Goal: Task Accomplishment & Management: Manage account settings

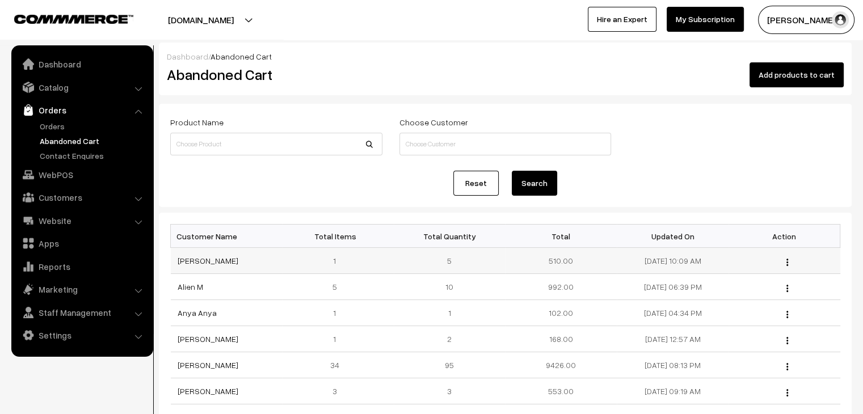
click at [205, 266] on td "[PERSON_NAME]" at bounding box center [227, 261] width 112 height 26
click at [207, 262] on link "[PERSON_NAME]" at bounding box center [208, 261] width 61 height 10
click at [66, 125] on link "Orders" at bounding box center [93, 126] width 112 height 12
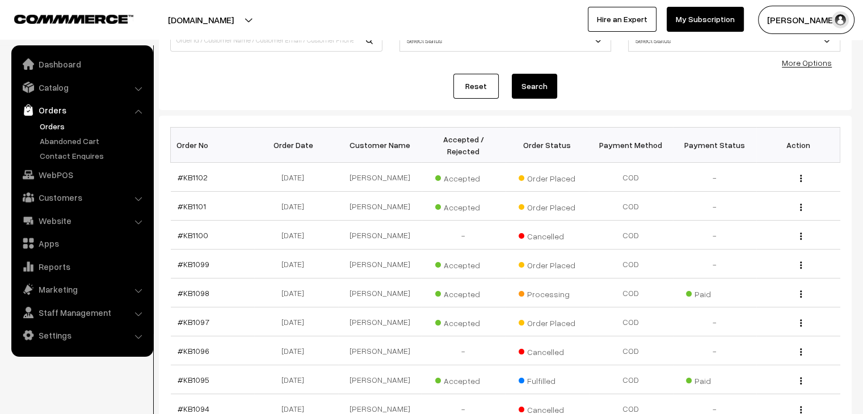
scroll to position [113, 0]
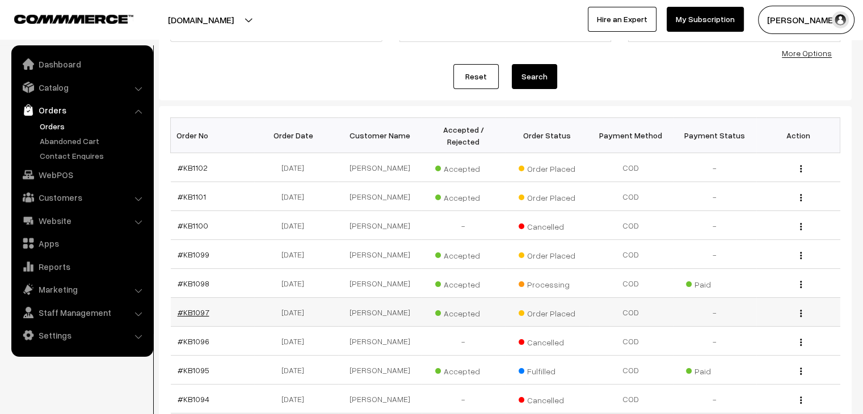
click at [182, 308] on link "#KB1097" at bounding box center [194, 313] width 32 height 10
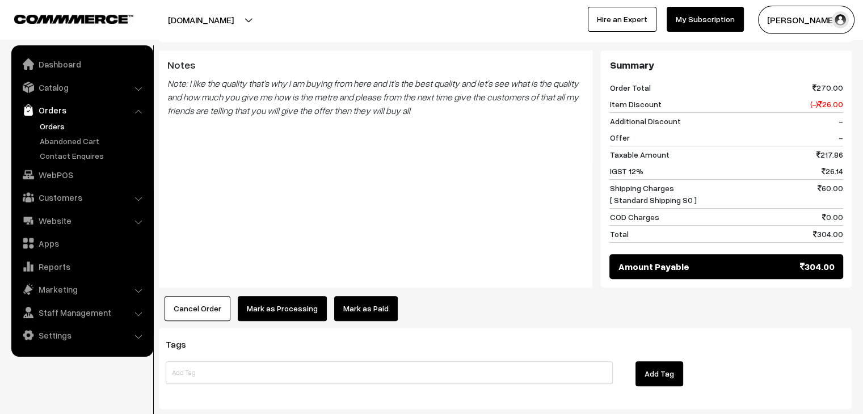
scroll to position [528, 0]
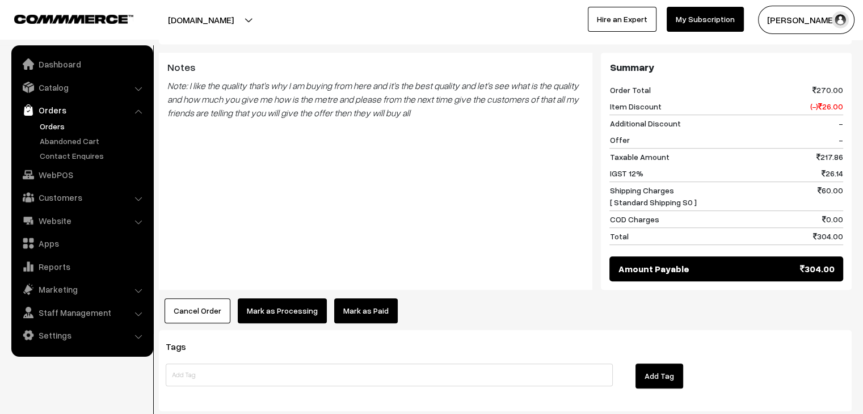
click at [215, 298] on button "Cancel Order" at bounding box center [198, 310] width 66 height 25
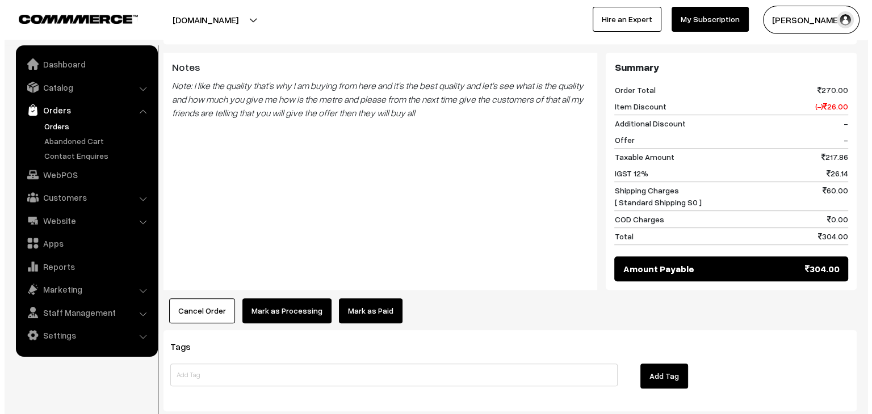
scroll to position [529, 0]
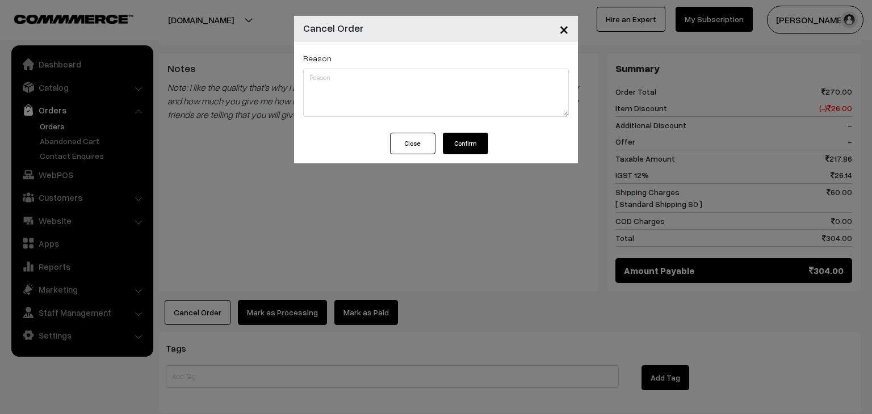
click at [456, 146] on button "Confirm" at bounding box center [465, 144] width 45 height 22
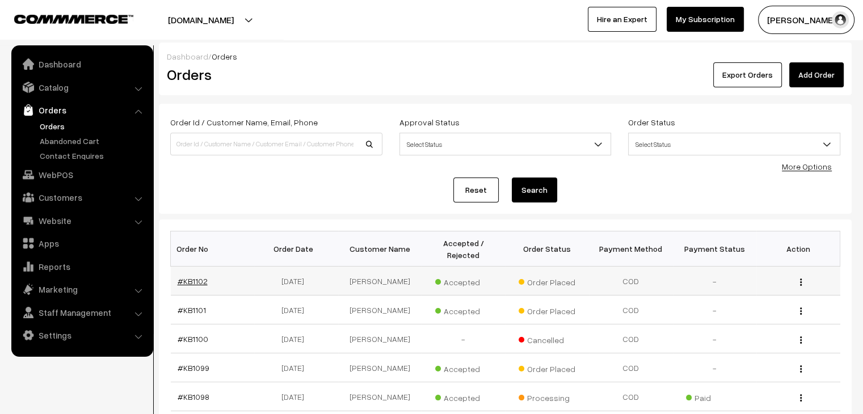
click at [200, 276] on link "#KB1102" at bounding box center [193, 281] width 30 height 10
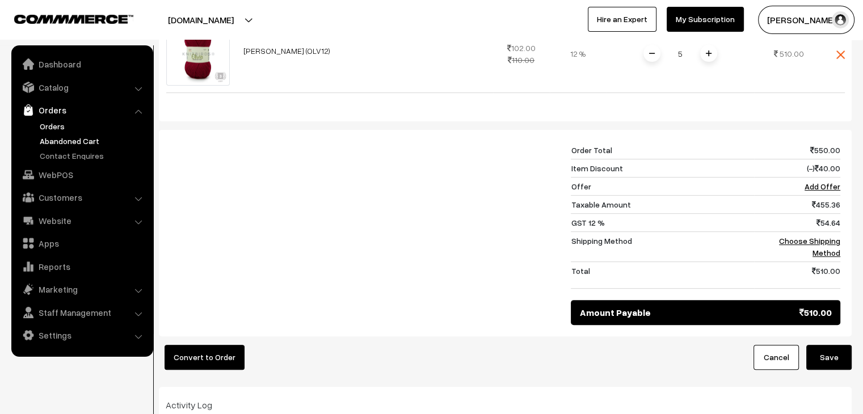
click at [57, 128] on link "Orders" at bounding box center [93, 126] width 112 height 12
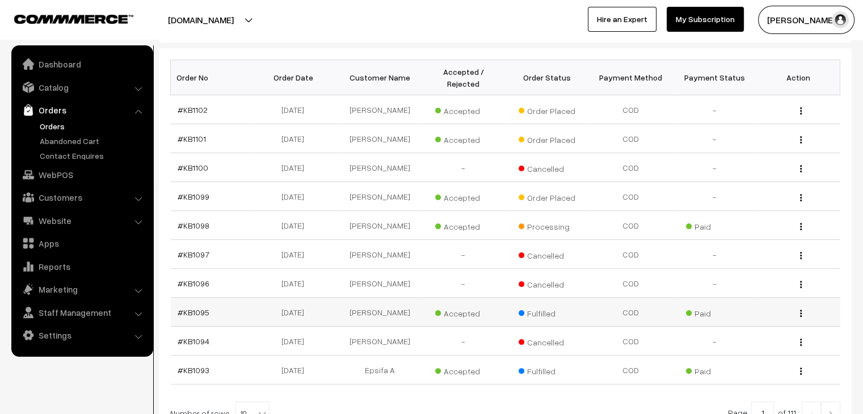
scroll to position [170, 0]
click at [191, 193] on link "#KB1099" at bounding box center [194, 198] width 32 height 10
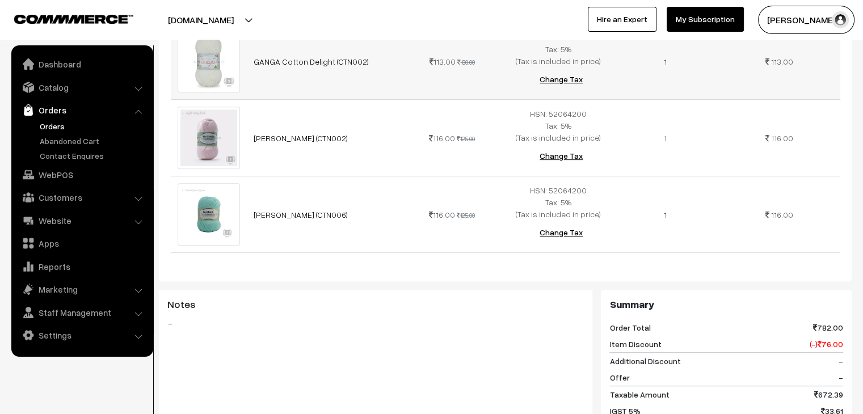
scroll to position [624, 0]
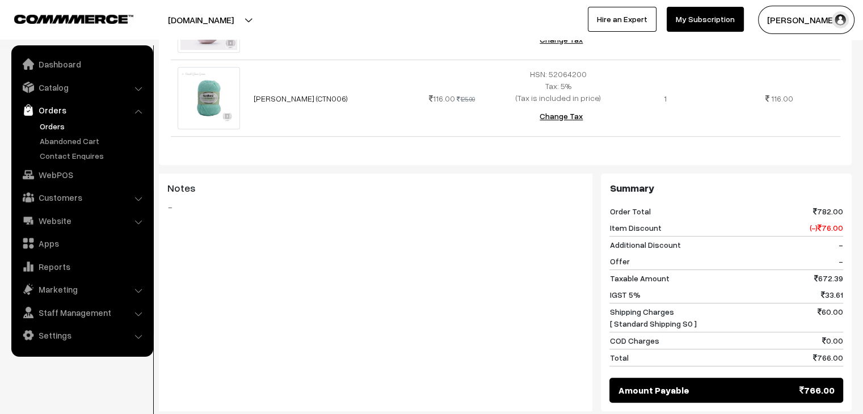
click at [111, 131] on link "Orders" at bounding box center [93, 126] width 112 height 12
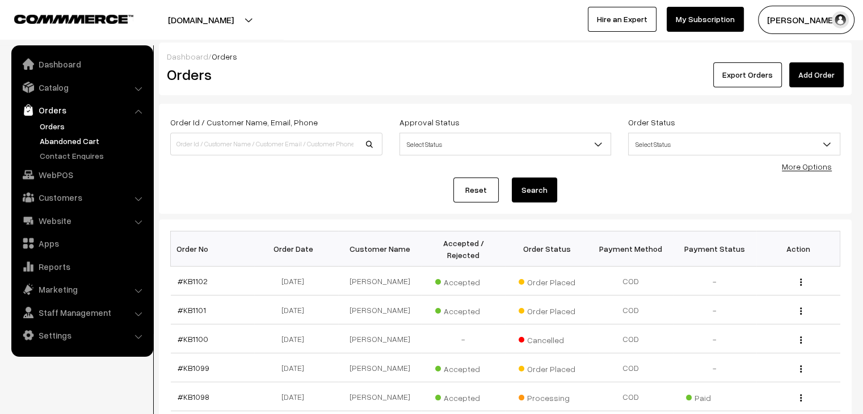
click at [95, 138] on link "Abandoned Cart" at bounding box center [93, 141] width 112 height 12
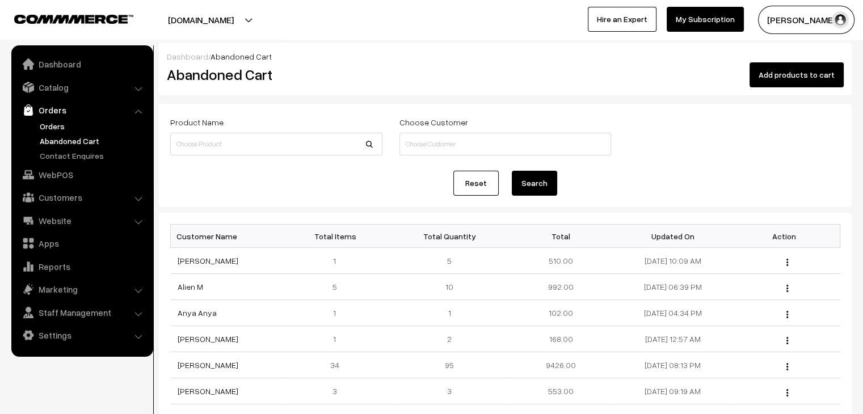
click at [48, 128] on link "Orders" at bounding box center [93, 126] width 112 height 12
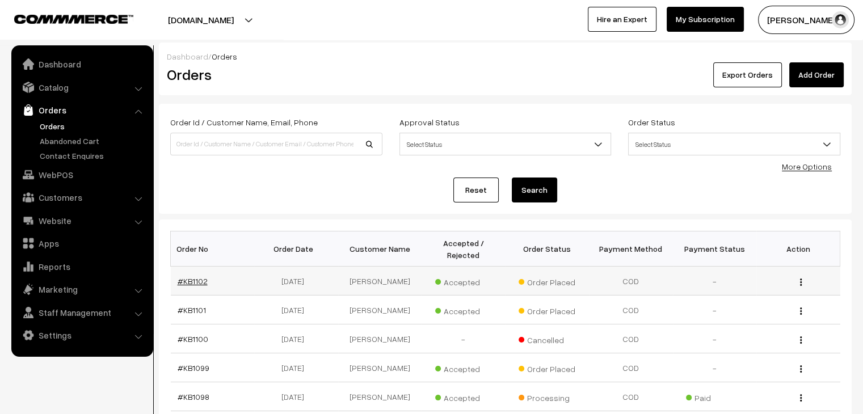
click at [193, 276] on link "#KB1102" at bounding box center [193, 281] width 30 height 10
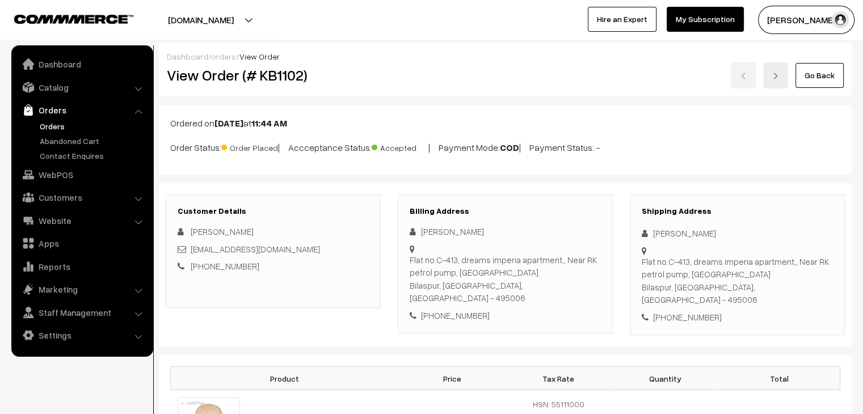
click at [49, 125] on link "Orders" at bounding box center [93, 126] width 112 height 12
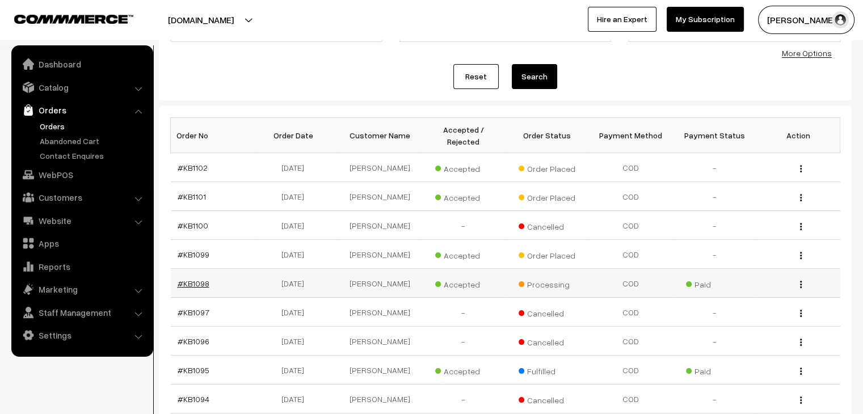
click at [200, 279] on link "#KB1098" at bounding box center [194, 284] width 32 height 10
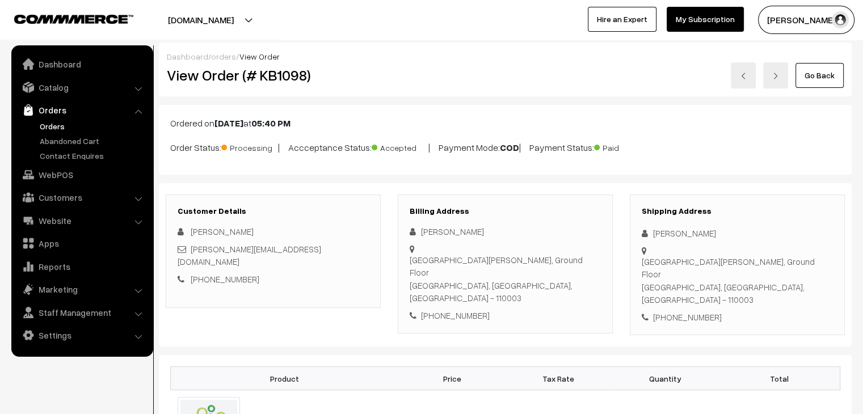
click at [57, 125] on link "Orders" at bounding box center [93, 126] width 112 height 12
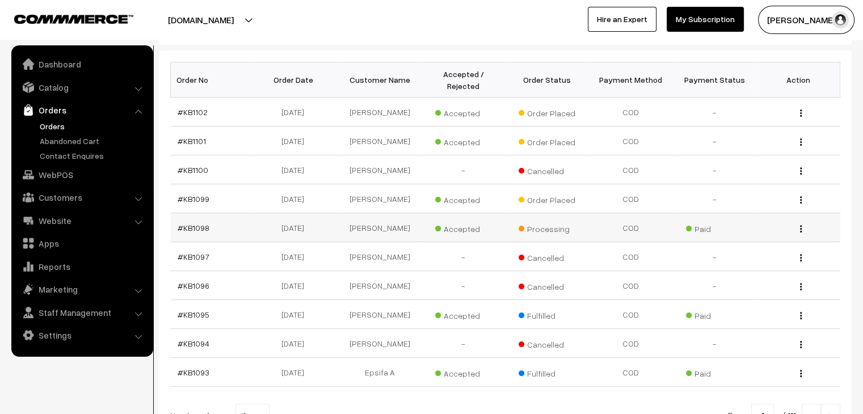
scroll to position [170, 0]
click at [193, 193] on link "#KB1099" at bounding box center [194, 198] width 32 height 10
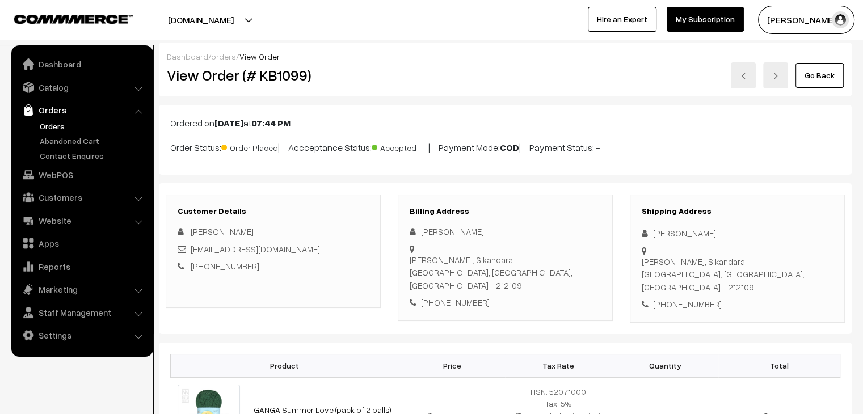
click at [60, 125] on link "Orders" at bounding box center [93, 126] width 112 height 12
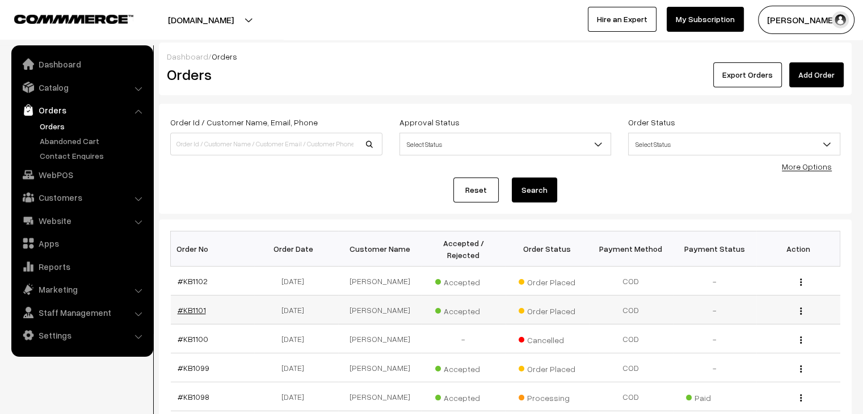
click at [197, 305] on link "#KB1101" at bounding box center [192, 310] width 28 height 10
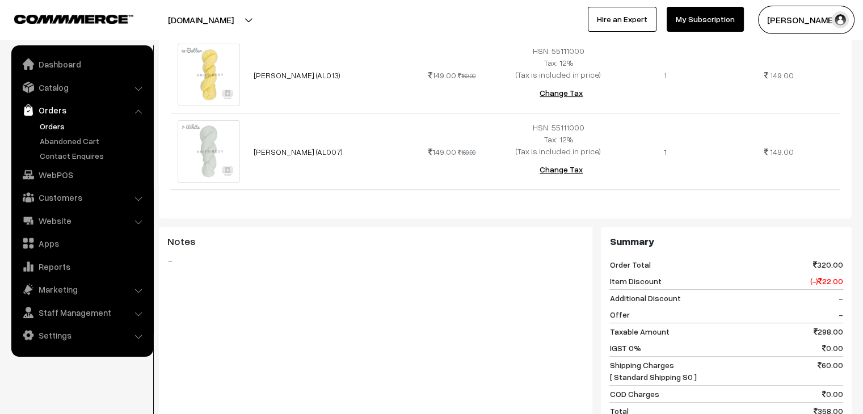
scroll to position [454, 0]
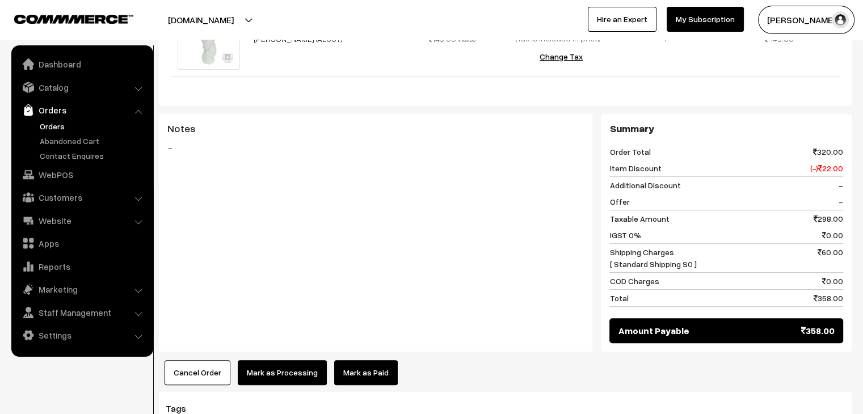
click at [58, 126] on link "Orders" at bounding box center [93, 126] width 112 height 12
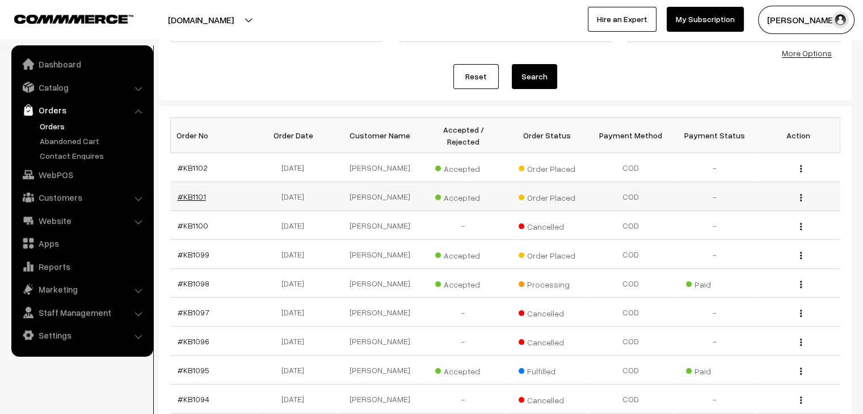
click at [191, 192] on link "#KB1101" at bounding box center [192, 197] width 28 height 10
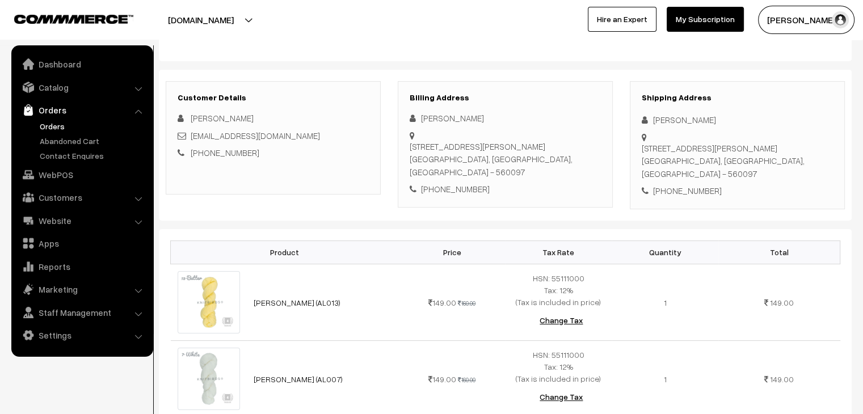
click at [56, 131] on link "Orders" at bounding box center [93, 126] width 112 height 12
